Goal: Task Accomplishment & Management: Complete application form

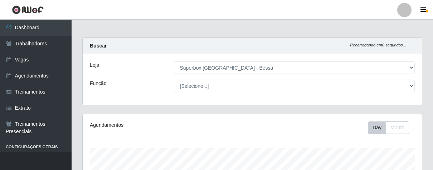
select select "206"
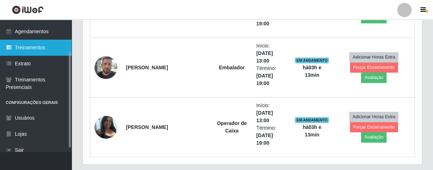
scroll to position [148, 339]
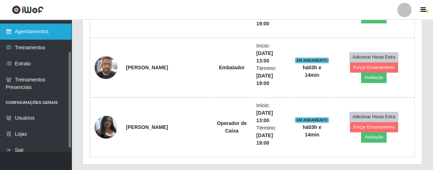
click at [42, 28] on link "Agendamentos" at bounding box center [36, 32] width 72 height 16
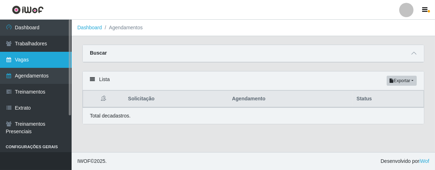
click at [40, 59] on link "Vagas" at bounding box center [36, 60] width 72 height 16
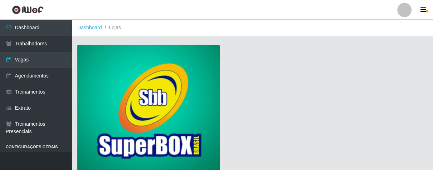
scroll to position [54, 0]
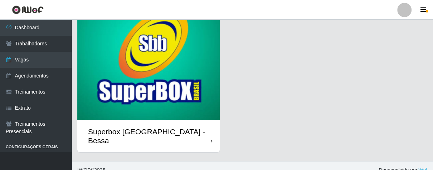
click at [207, 136] on div "Superbox [GEOGRAPHIC_DATA] - Bessa" at bounding box center [148, 136] width 143 height 32
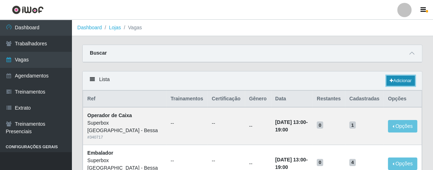
click at [394, 79] on link "Adicionar" at bounding box center [401, 81] width 28 height 10
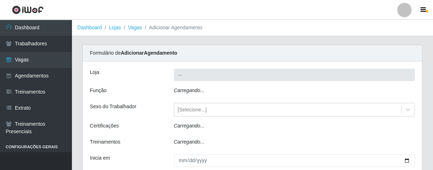
type input "Superbox [GEOGRAPHIC_DATA] - Bessa"
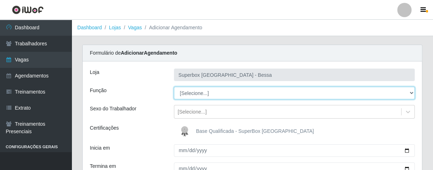
click at [277, 87] on select "[Selecione...] ASG ASG + ASG ++ Embalador Embalador + Embalador ++ Operador de …" at bounding box center [294, 93] width 241 height 13
select select "1"
click at [174, 87] on select "[Selecione...] ASG ASG + ASG ++ Embalador Embalador + Embalador ++ Operador de …" at bounding box center [294, 93] width 241 height 13
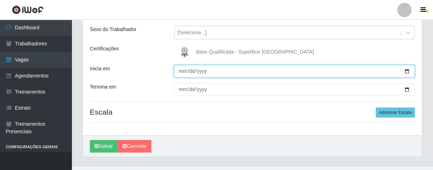
click at [181, 72] on input "Inicia em" at bounding box center [294, 71] width 241 height 13
type input "[DATE]"
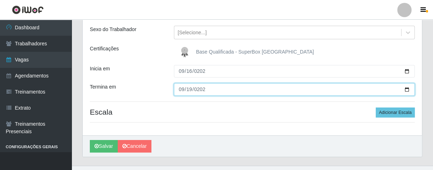
type input "[DATE]"
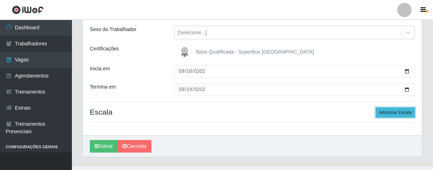
drag, startPoint x: 400, startPoint y: 115, endPoint x: 391, endPoint y: 115, distance: 9.0
click at [399, 115] on button "Adicionar Escala" at bounding box center [395, 113] width 39 height 10
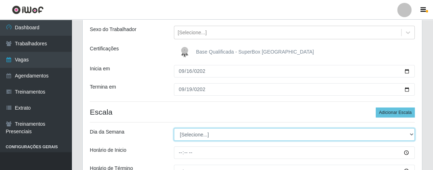
click at [216, 134] on select "[Selecione...] Segunda Terça Quarta Quinta Sexta Sábado Domingo" at bounding box center [294, 135] width 241 height 13
select select "2"
click at [174, 129] on select "[Selecione...] Segunda Terça Quarta Quinta Sexta Sábado Domingo" at bounding box center [294, 135] width 241 height 13
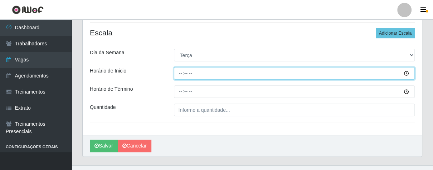
click at [178, 74] on input "Horário de Inicio" at bounding box center [294, 73] width 241 height 13
type input "07:00"
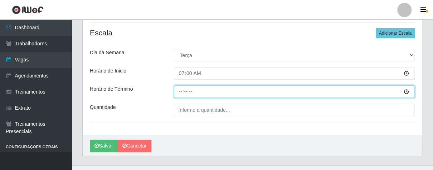
type input "13:00"
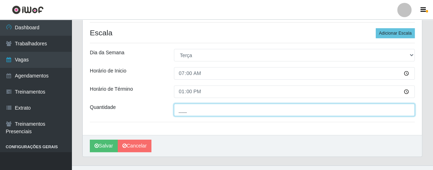
click at [195, 112] on input "___" at bounding box center [294, 110] width 241 height 13
type input "01_"
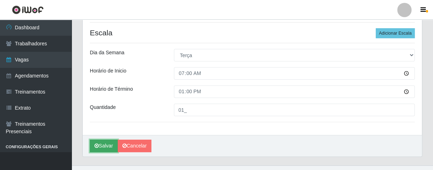
click at [110, 144] on button "Salvar" at bounding box center [104, 146] width 28 height 13
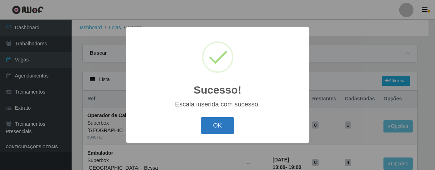
click at [226, 127] on button "OK" at bounding box center [217, 125] width 33 height 17
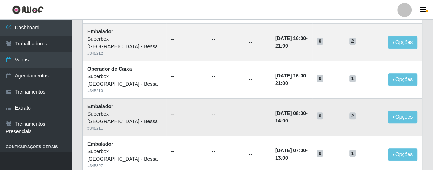
scroll to position [349, 0]
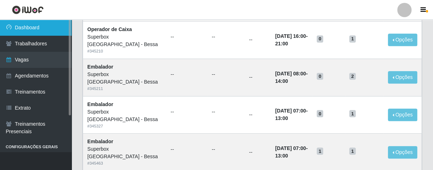
click at [63, 27] on link "Dashboard" at bounding box center [36, 28] width 72 height 16
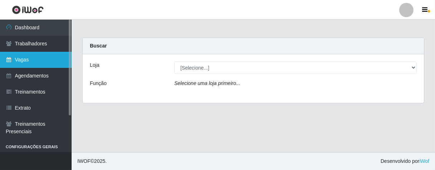
click at [57, 60] on link "Vagas" at bounding box center [36, 60] width 72 height 16
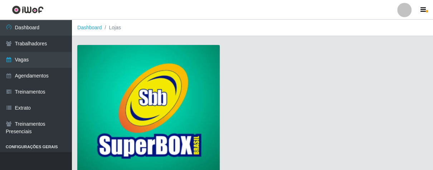
scroll to position [54, 0]
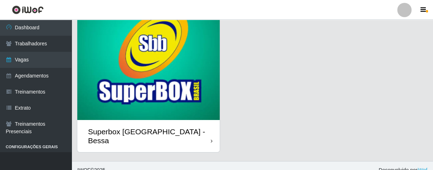
click at [215, 137] on div "Superbox [GEOGRAPHIC_DATA] - Bessa" at bounding box center [148, 136] width 143 height 32
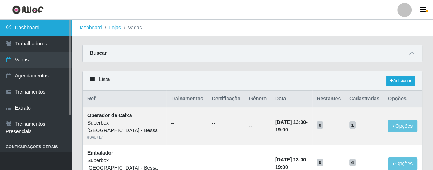
click at [34, 27] on link "Dashboard" at bounding box center [36, 28] width 72 height 16
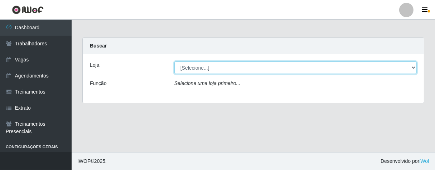
click at [241, 66] on select "[Selecione...] Superbox [GEOGRAPHIC_DATA] - Bessa" at bounding box center [295, 68] width 242 height 13
select select "206"
click at [174, 62] on select "[Selecione...] Superbox [GEOGRAPHIC_DATA] - Bessa" at bounding box center [295, 68] width 242 height 13
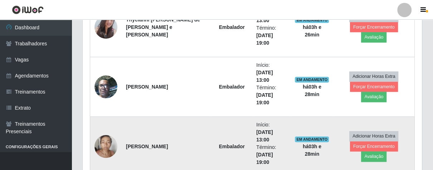
scroll to position [277, 0]
